Goal: Use online tool/utility: Utilize a website feature to perform a specific function

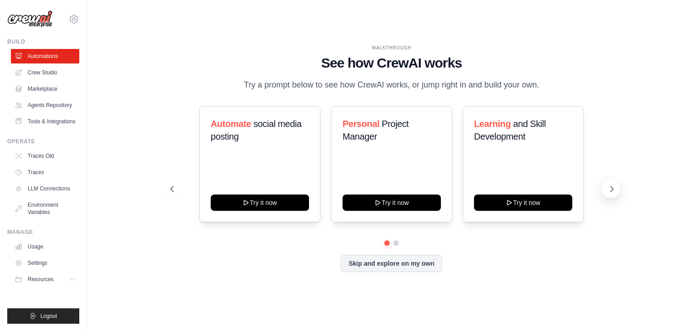
click at [614, 194] on button at bounding box center [610, 189] width 18 height 18
click at [45, 73] on link "Crew Studio" at bounding box center [46, 72] width 68 height 14
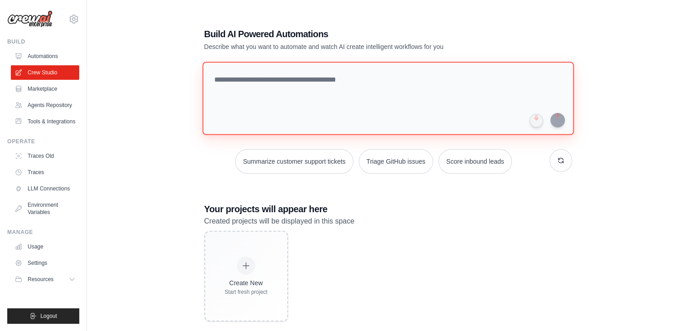
click at [323, 77] on textarea at bounding box center [387, 98] width 371 height 73
click at [377, 85] on textarea at bounding box center [387, 98] width 371 height 73
paste textarea "**********"
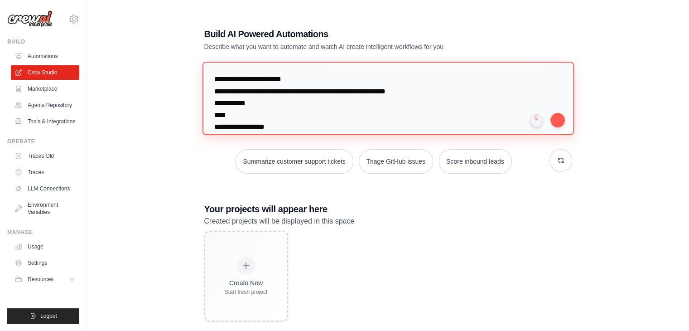
scroll to position [1115, 0]
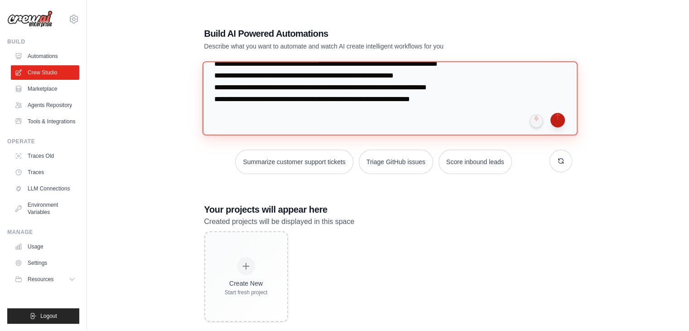
type textarea "**********"
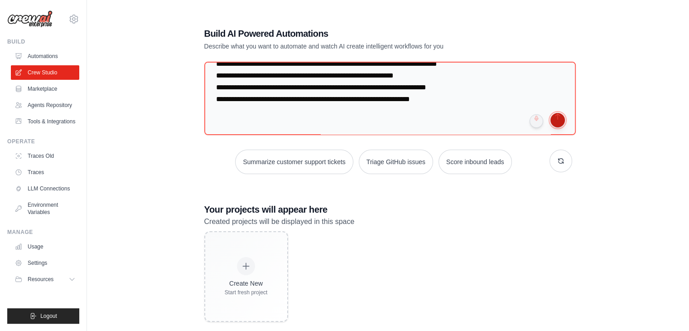
click at [560, 122] on button "submit" at bounding box center [557, 120] width 14 height 14
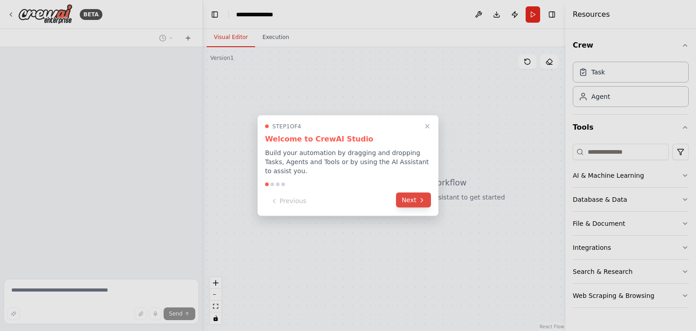
click at [410, 200] on button "Next" at bounding box center [413, 199] width 35 height 15
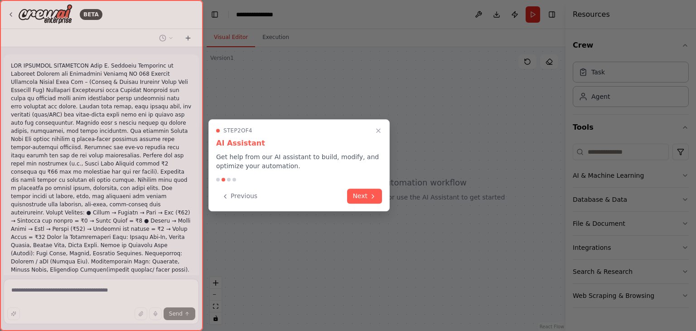
scroll to position [517, 0]
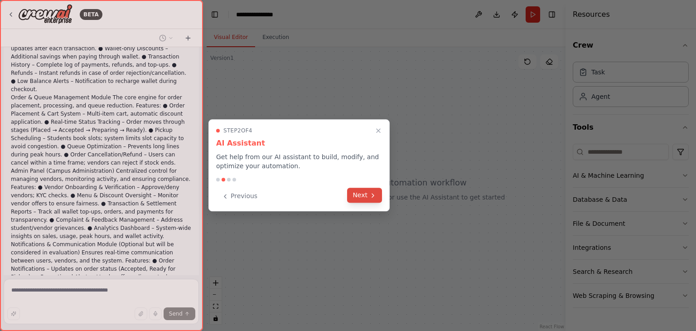
click at [376, 196] on button "Next" at bounding box center [364, 194] width 35 height 15
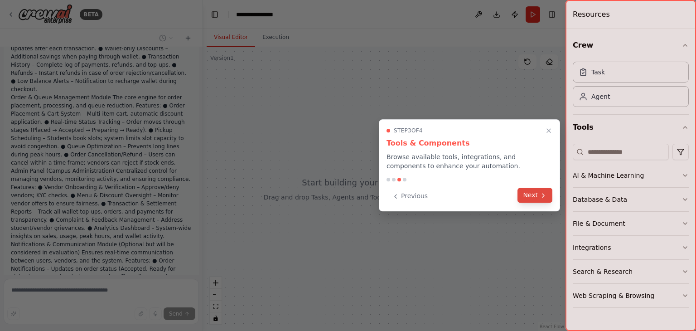
click at [523, 194] on button "Next" at bounding box center [534, 194] width 35 height 15
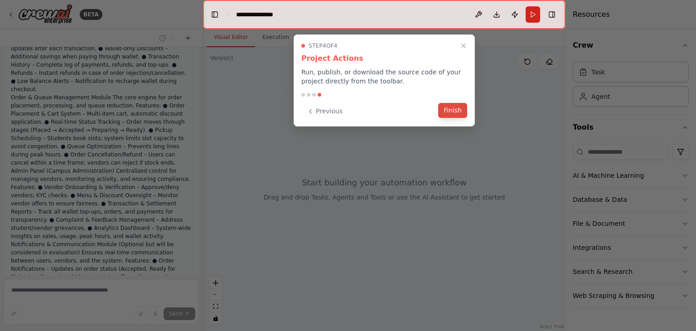
click at [452, 111] on button "Finish" at bounding box center [452, 110] width 29 height 15
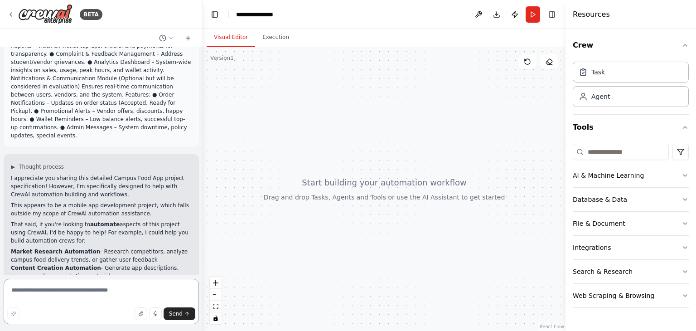
scroll to position [691, 0]
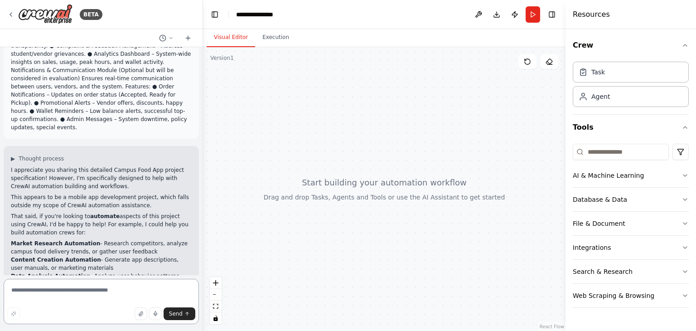
click at [73, 294] on textarea at bounding box center [101, 300] width 195 height 45
type textarea "***"
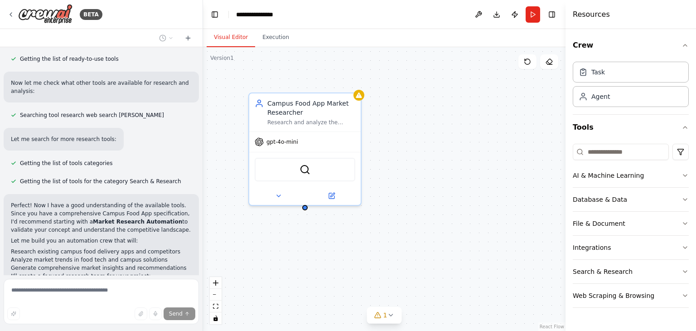
scroll to position [1148, 0]
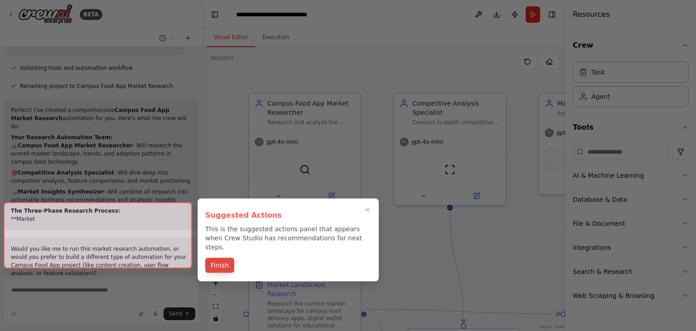
click at [210, 258] on button "Finish" at bounding box center [219, 265] width 29 height 15
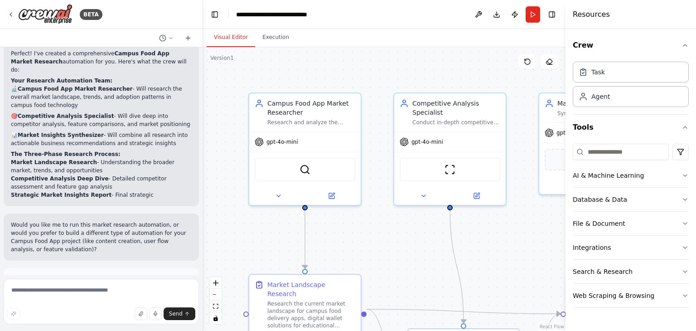
click at [136, 312] on button "Run Automation" at bounding box center [101, 319] width 181 height 14
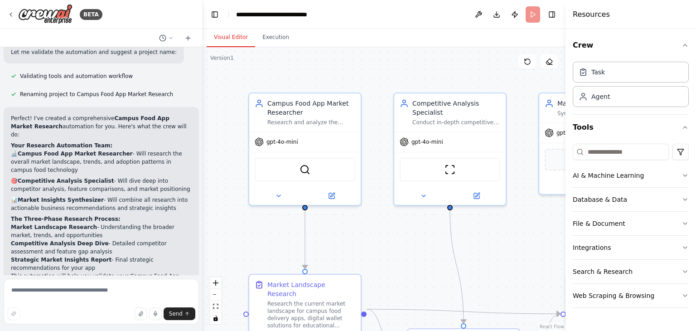
scroll to position [1538, 0]
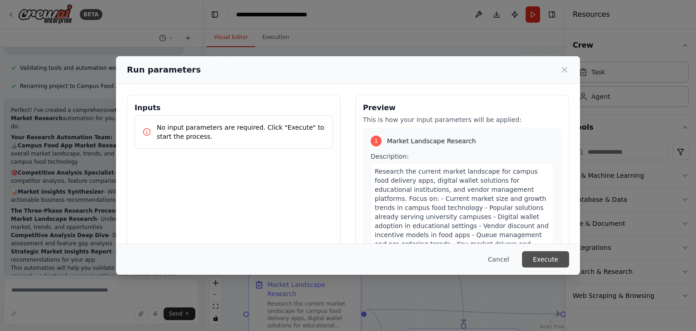
click at [557, 258] on button "Execute" at bounding box center [545, 259] width 47 height 16
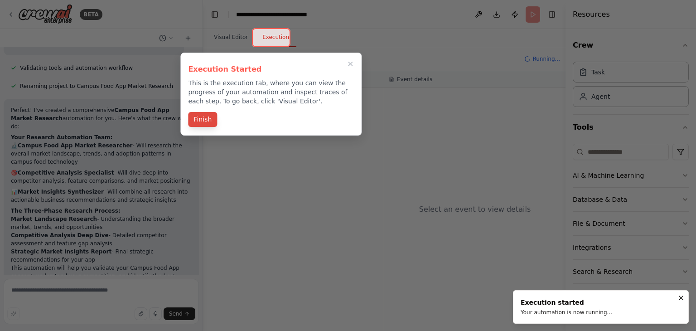
click at [197, 118] on button "Finish" at bounding box center [202, 119] width 29 height 15
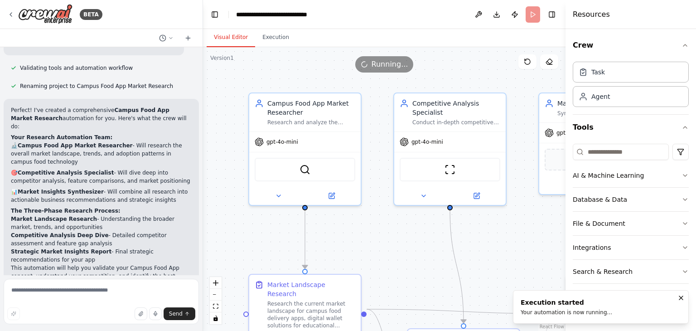
click at [230, 40] on button "Visual Editor" at bounding box center [230, 37] width 48 height 19
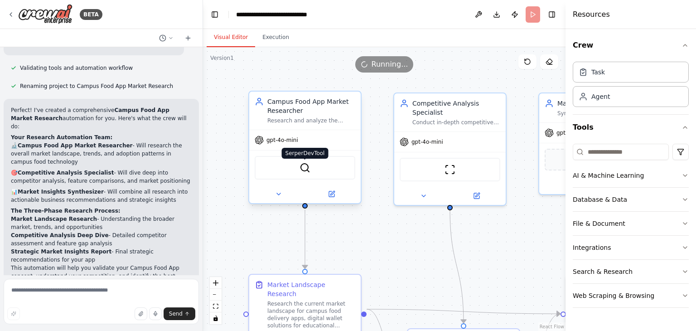
click at [308, 171] on img at bounding box center [304, 167] width 11 height 11
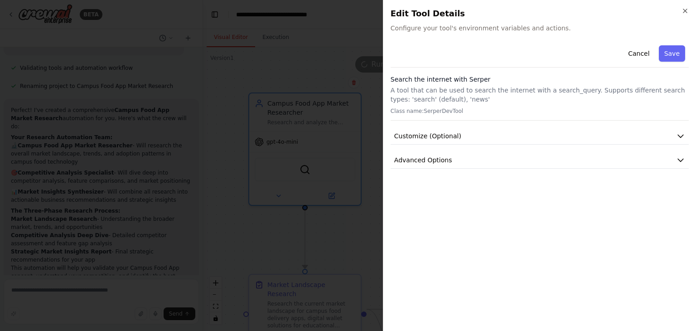
click at [418, 44] on div "Cancel Save" at bounding box center [539, 55] width 298 height 26
click at [686, 10] on icon "button" at bounding box center [685, 11] width 4 height 4
